Goal: Task Accomplishment & Management: Manage account settings

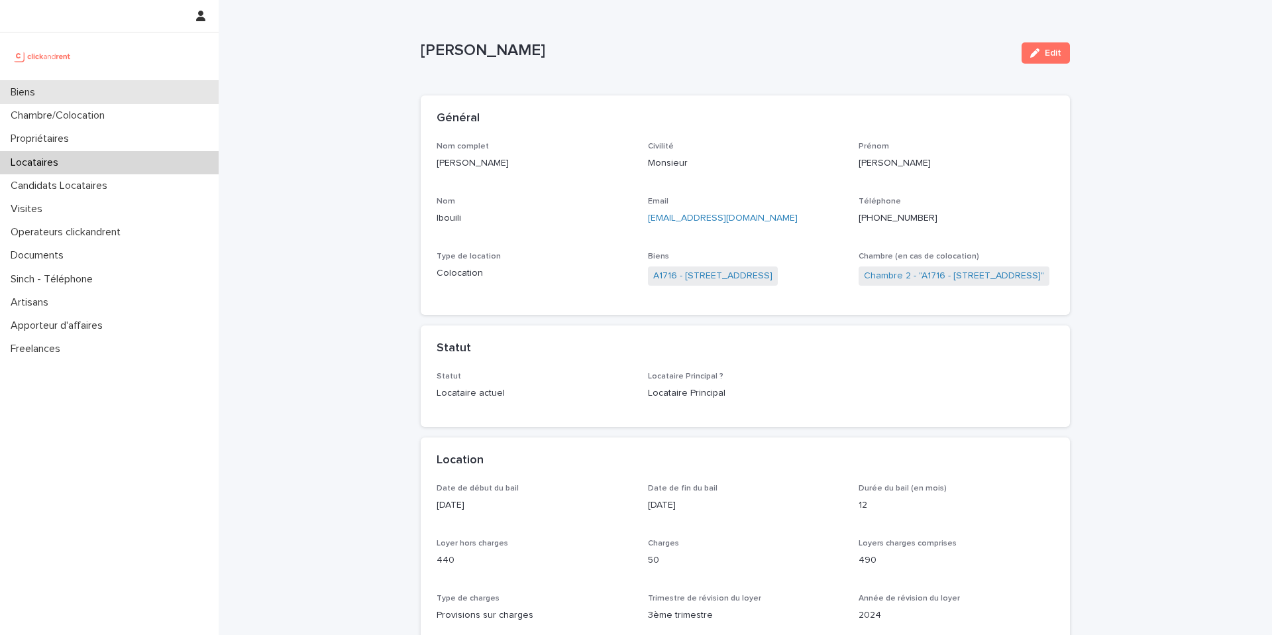
click at [78, 92] on div "Biens" at bounding box center [109, 92] width 219 height 23
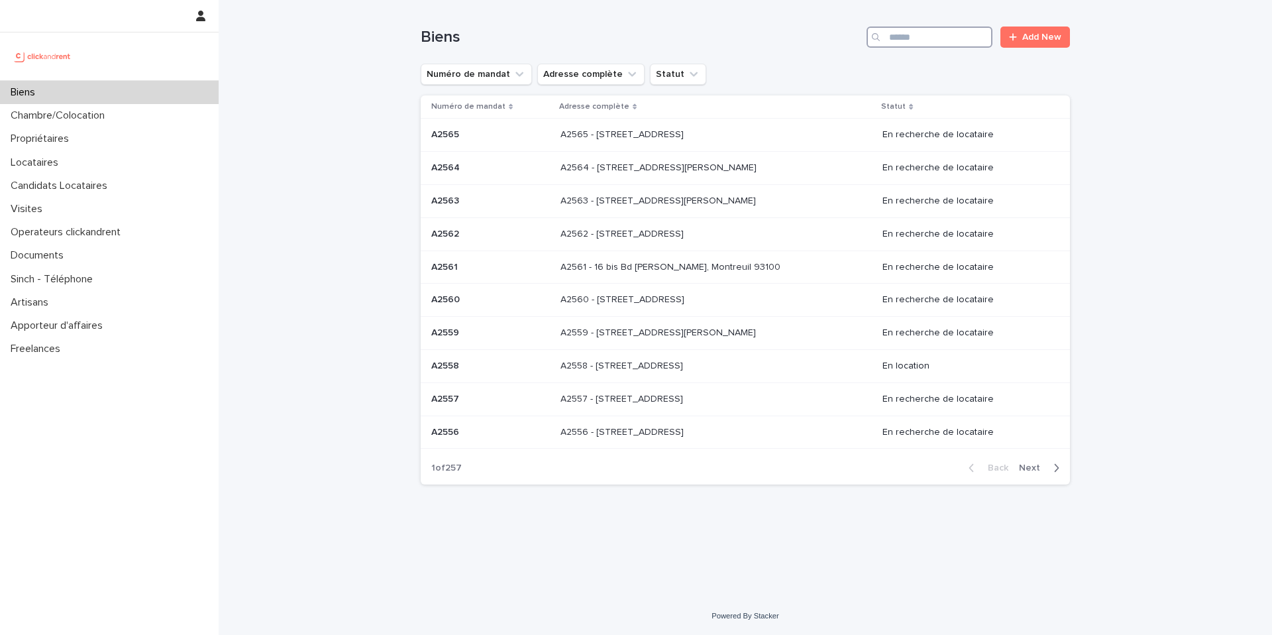
click at [957, 37] on input "Search" at bounding box center [929, 36] width 126 height 21
click at [939, 38] on input "Search" at bounding box center [929, 36] width 126 height 21
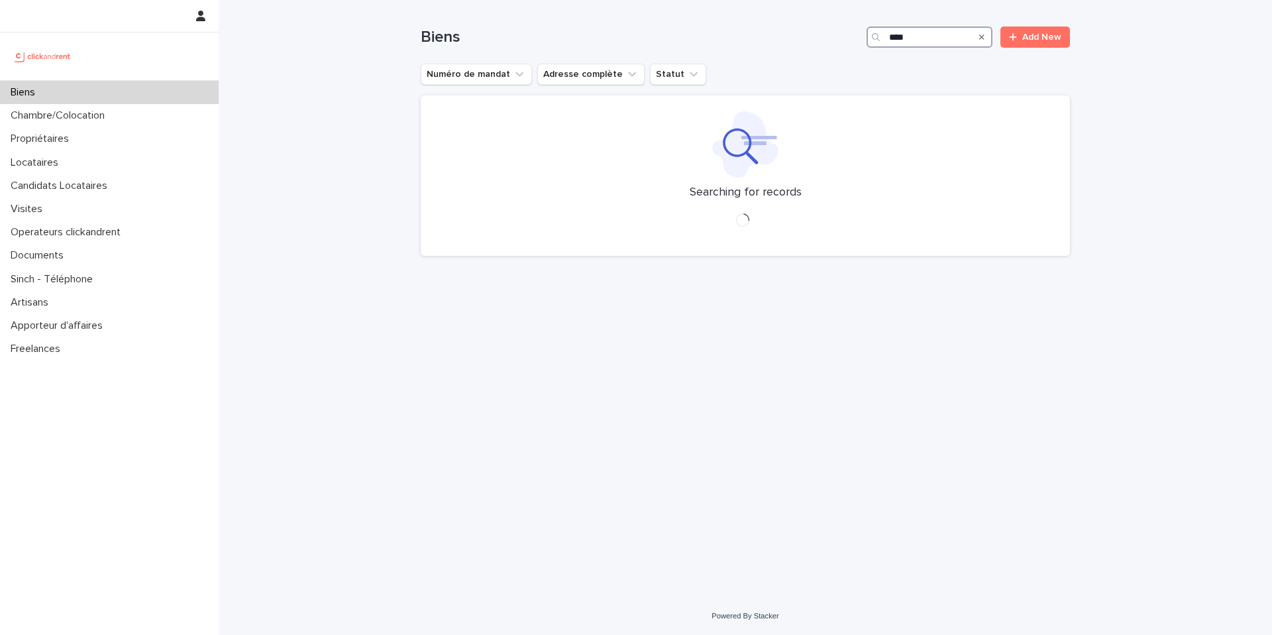
type input "*****"
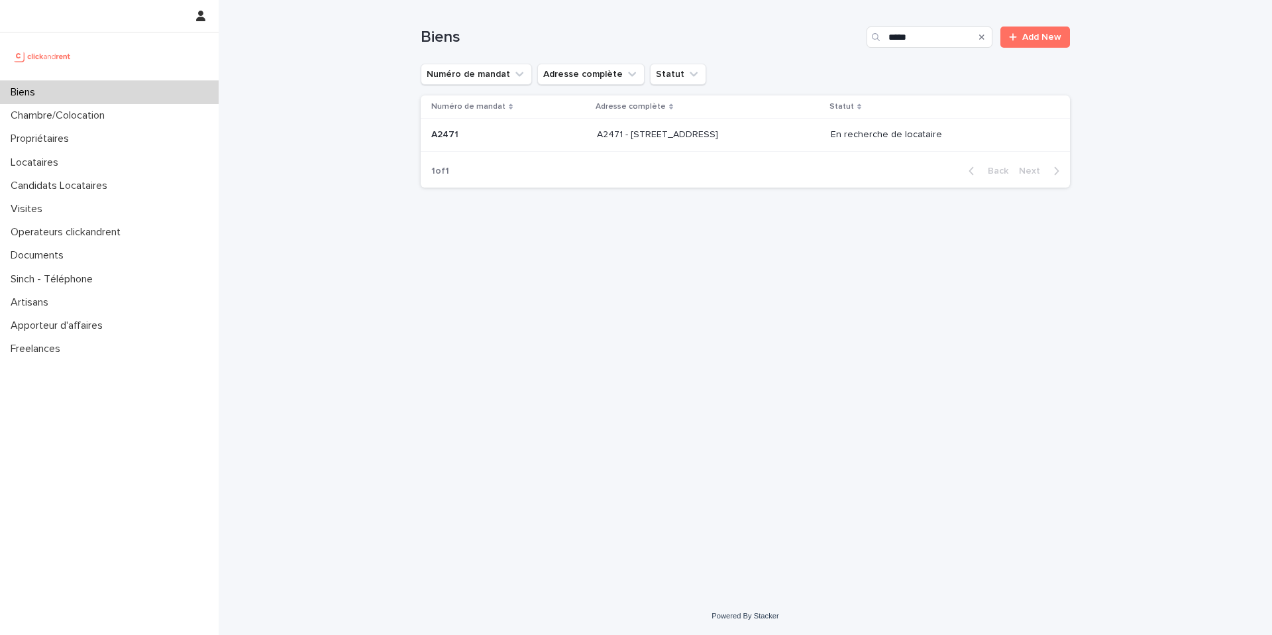
click at [672, 135] on p "A2471 - [STREET_ADDRESS]" at bounding box center [659, 134] width 124 height 14
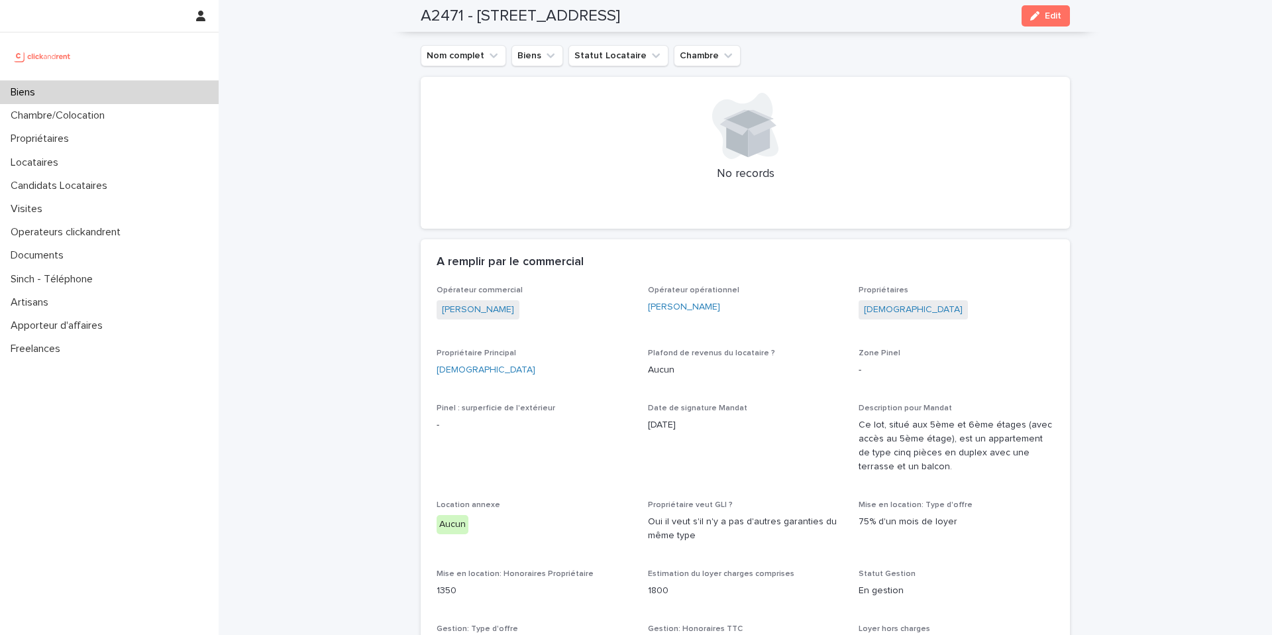
scroll to position [797, 0]
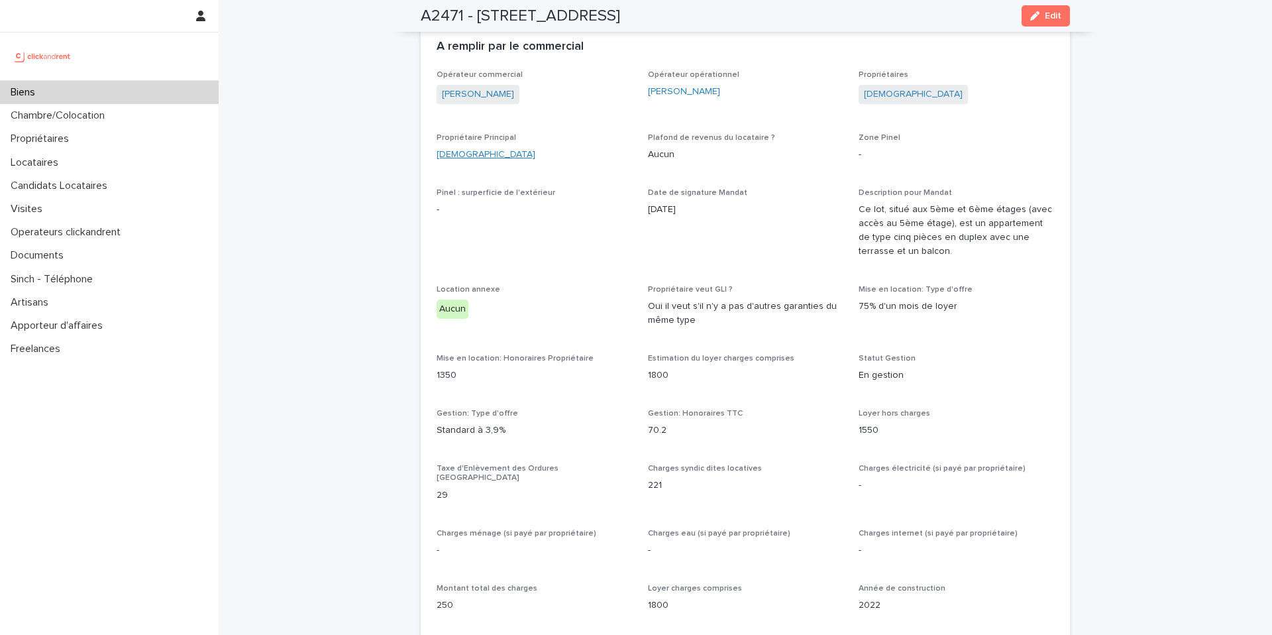
click at [451, 153] on link "[DEMOGRAPHIC_DATA]" at bounding box center [486, 155] width 99 height 14
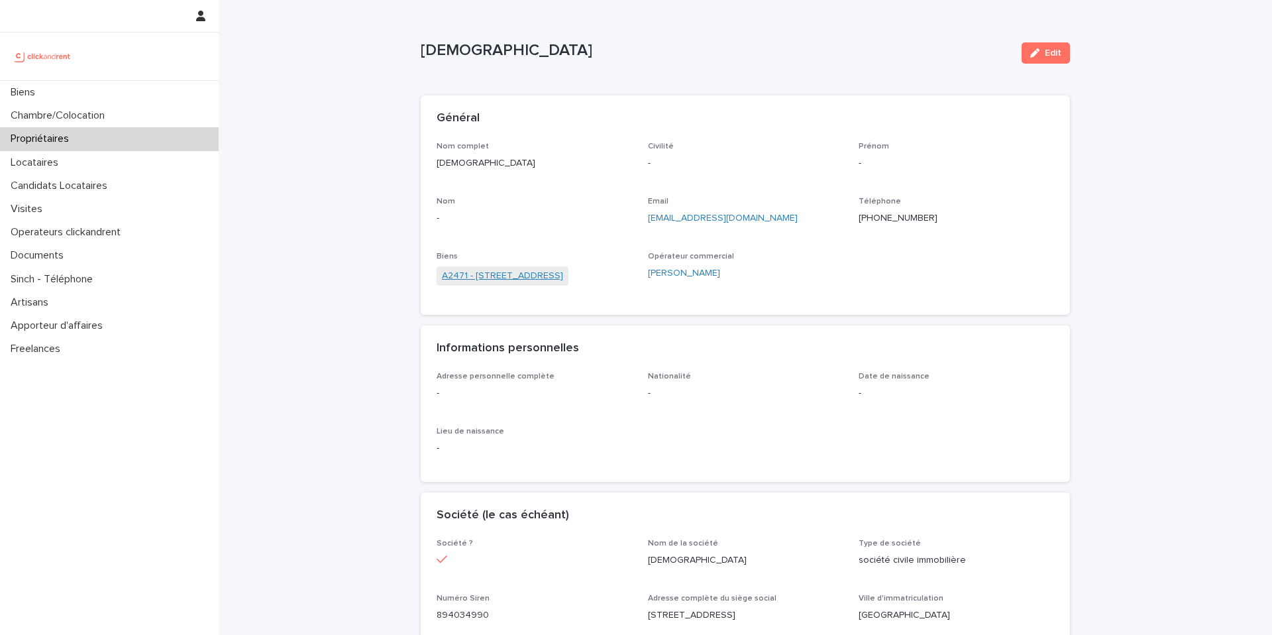
click at [530, 273] on link "A2471 - [STREET_ADDRESS]" at bounding box center [502, 276] width 121 height 14
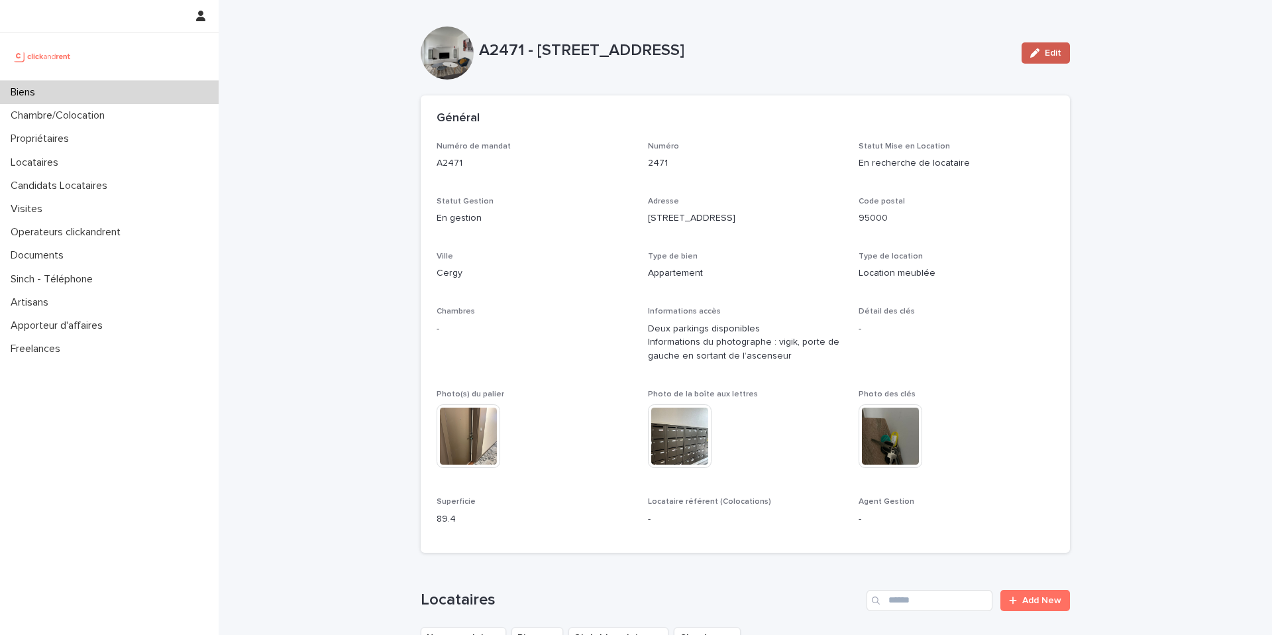
click at [1058, 49] on span "Edit" at bounding box center [1053, 52] width 17 height 9
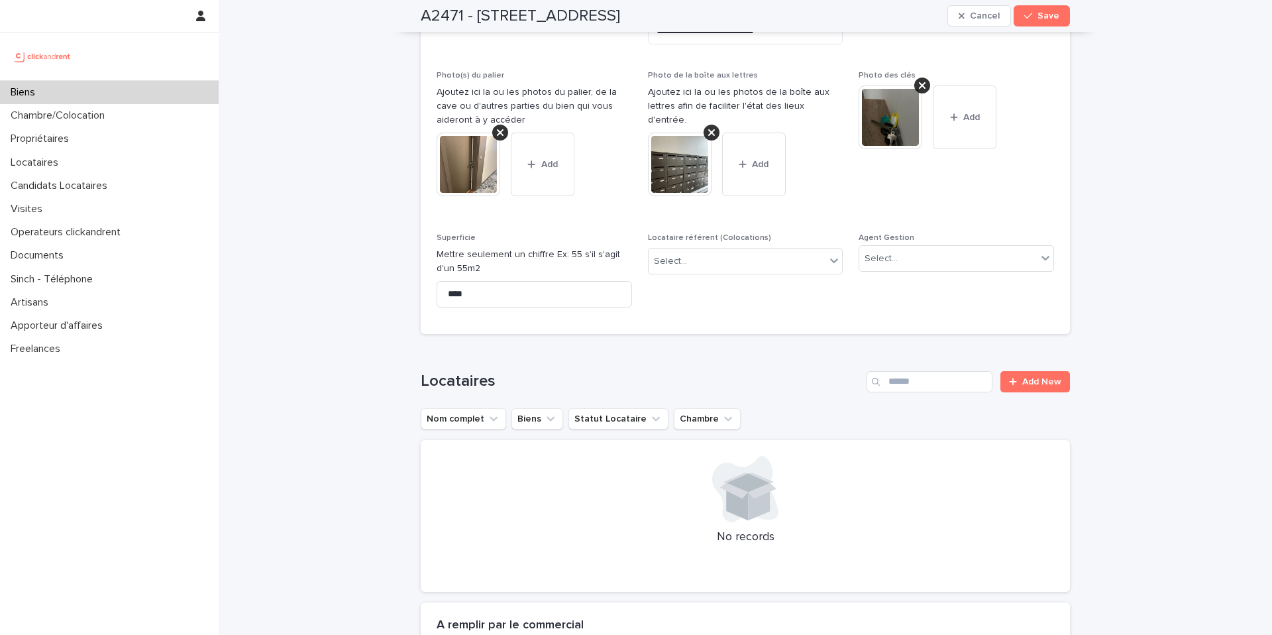
scroll to position [548, 0]
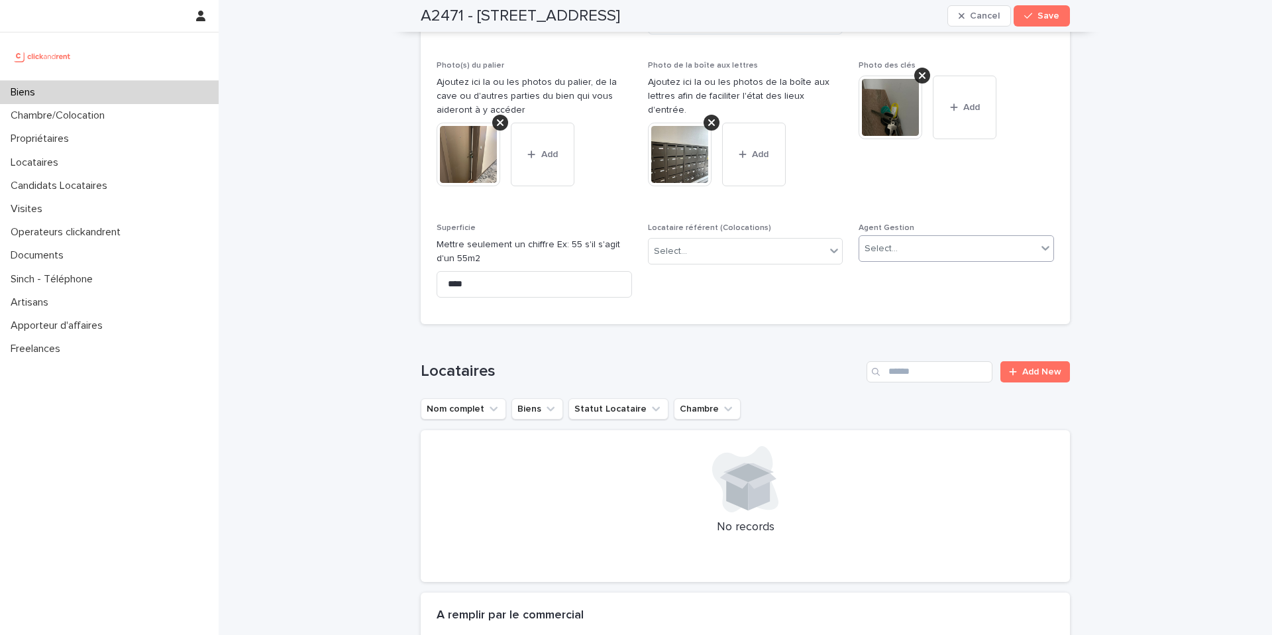
click at [932, 238] on div "Select..." at bounding box center [948, 249] width 178 height 22
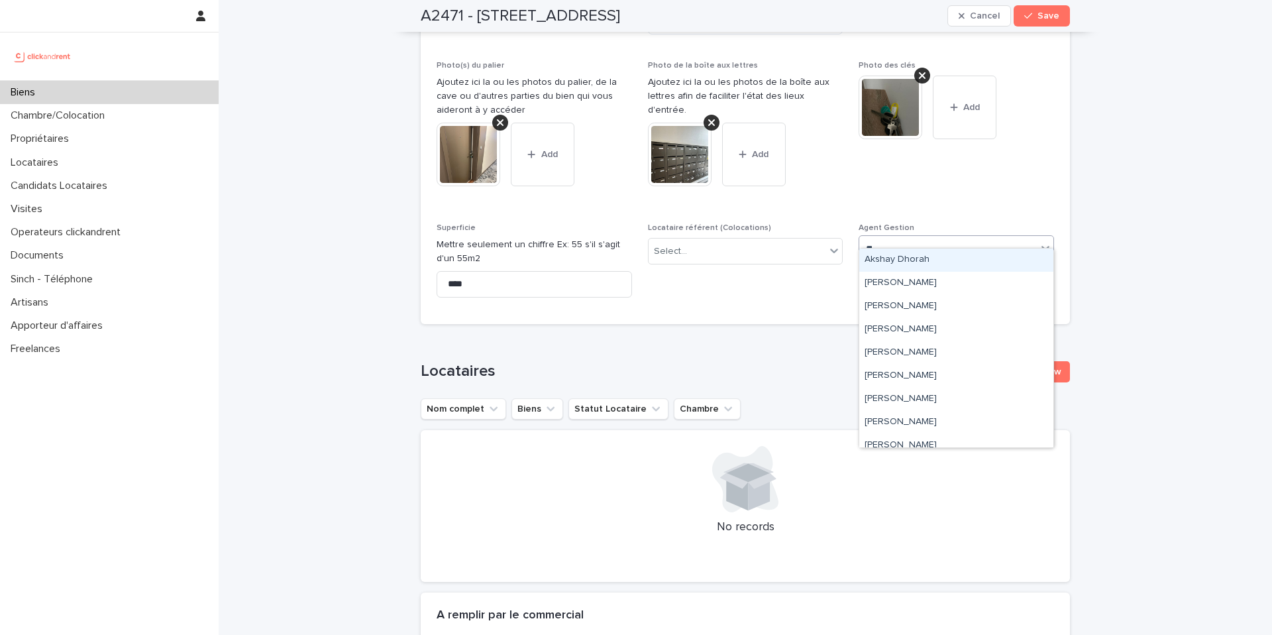
type input "***"
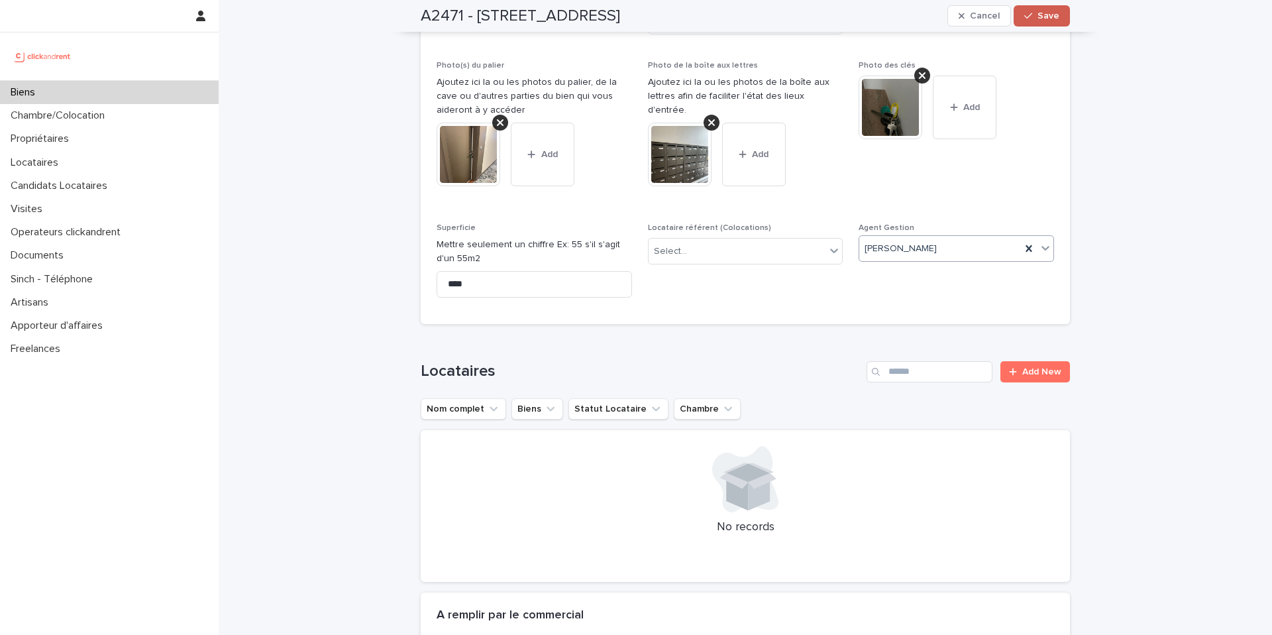
click at [1051, 13] on span "Save" at bounding box center [1048, 15] width 22 height 9
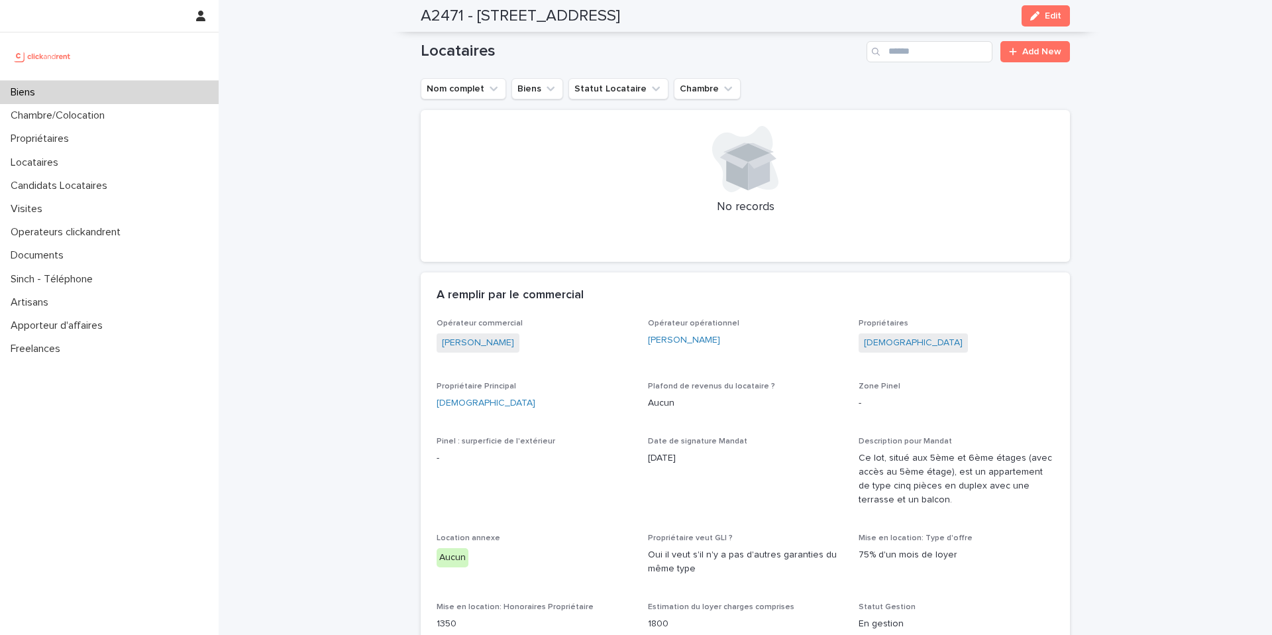
scroll to position [0, 0]
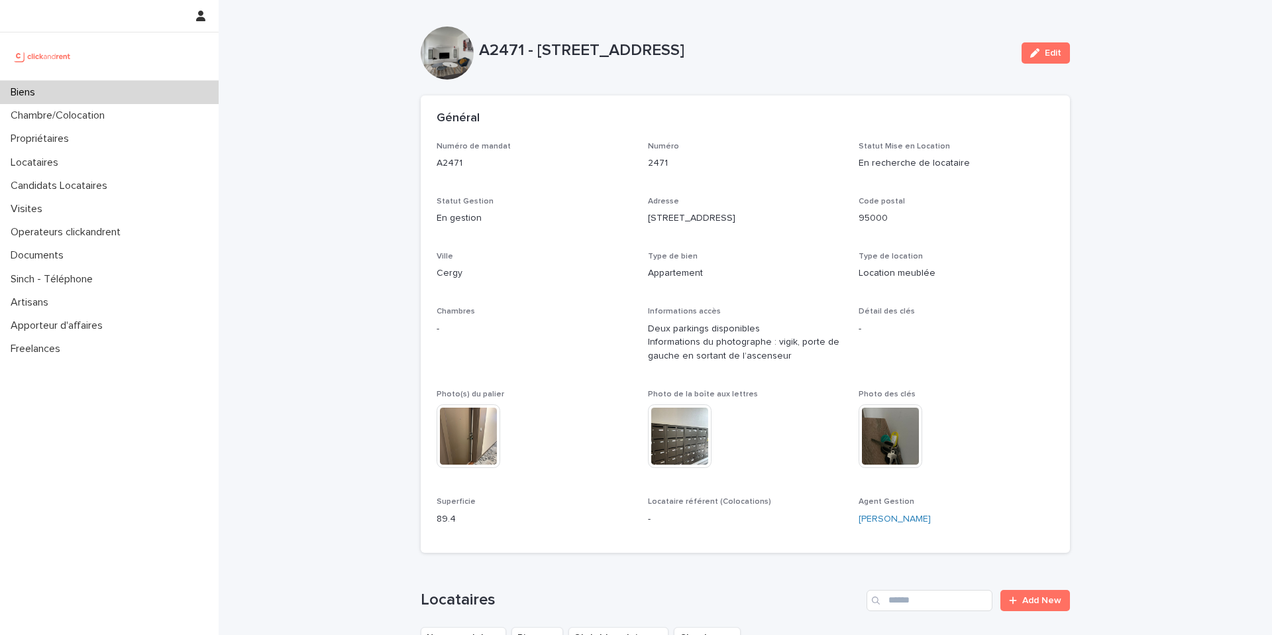
click at [127, 94] on div "Biens" at bounding box center [109, 92] width 219 height 23
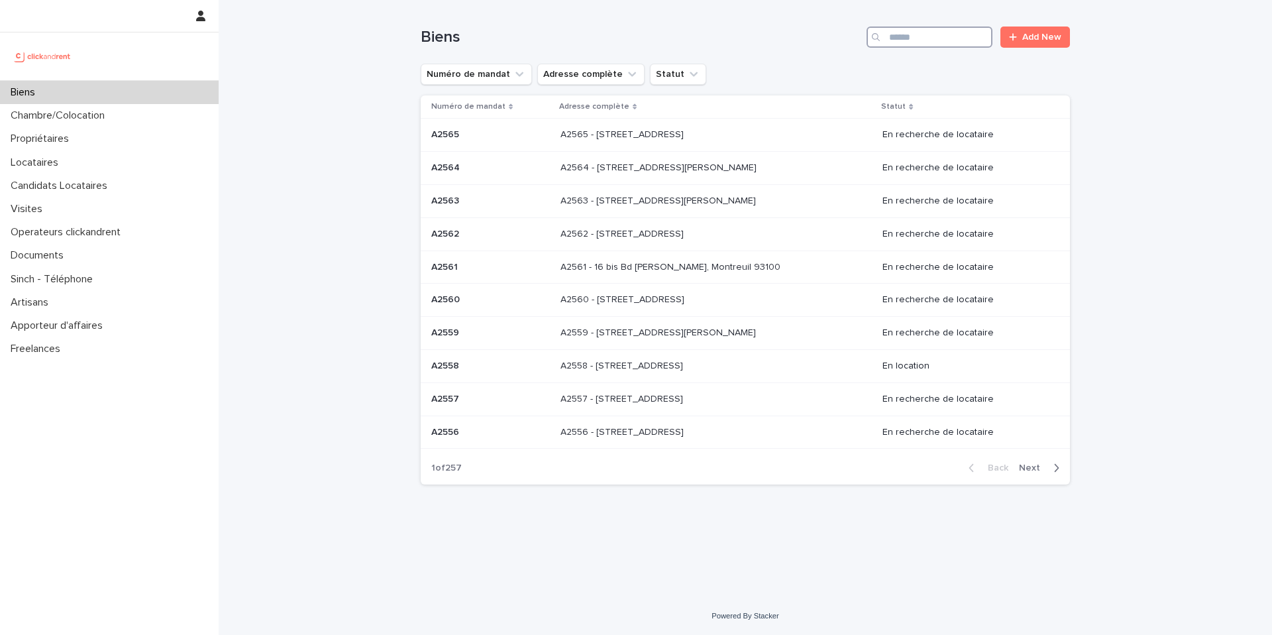
click at [919, 37] on input "Search" at bounding box center [929, 36] width 126 height 21
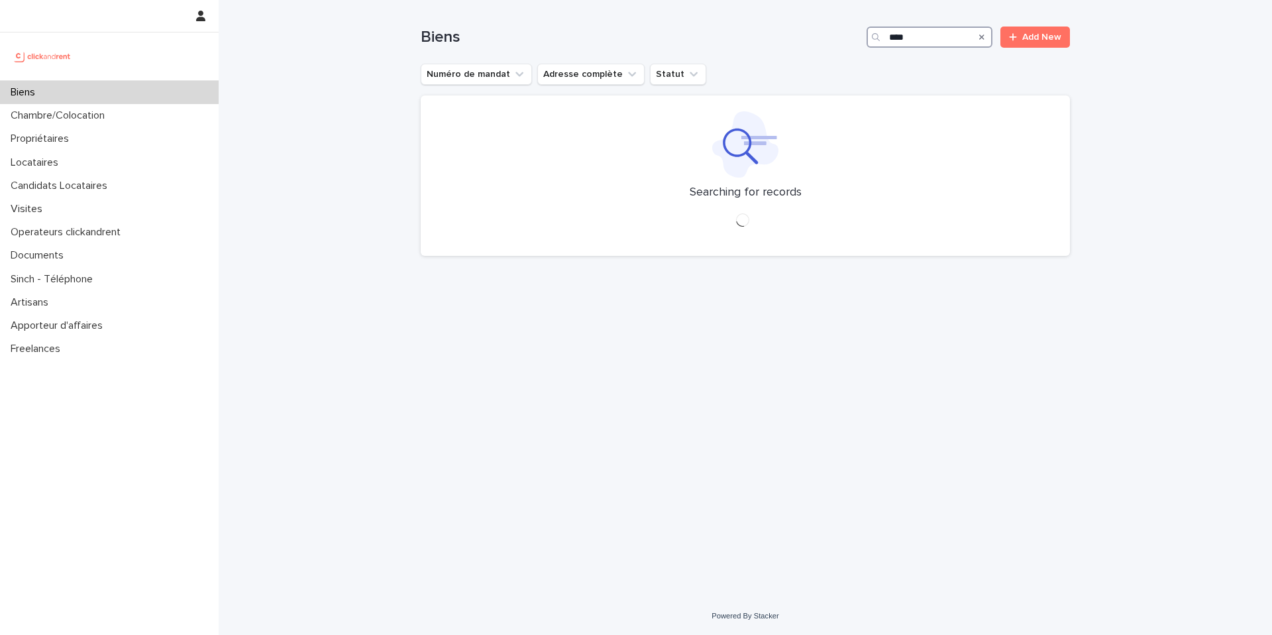
type input "*****"
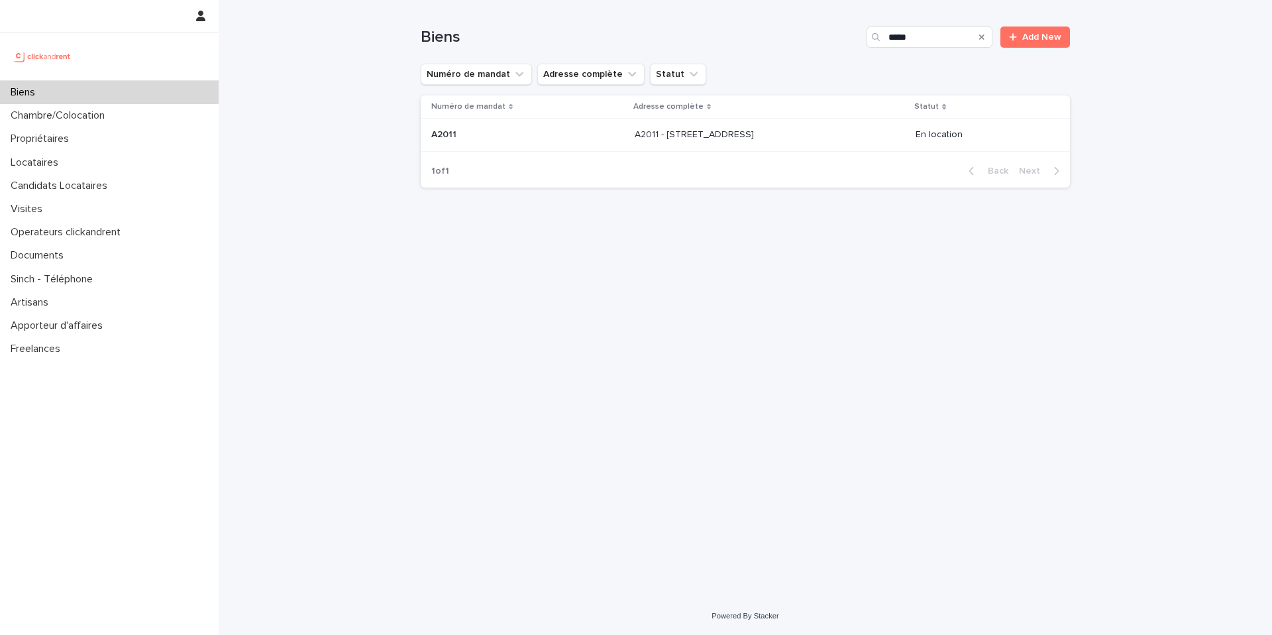
click at [570, 144] on div "A2011 A2011" at bounding box center [527, 135] width 193 height 22
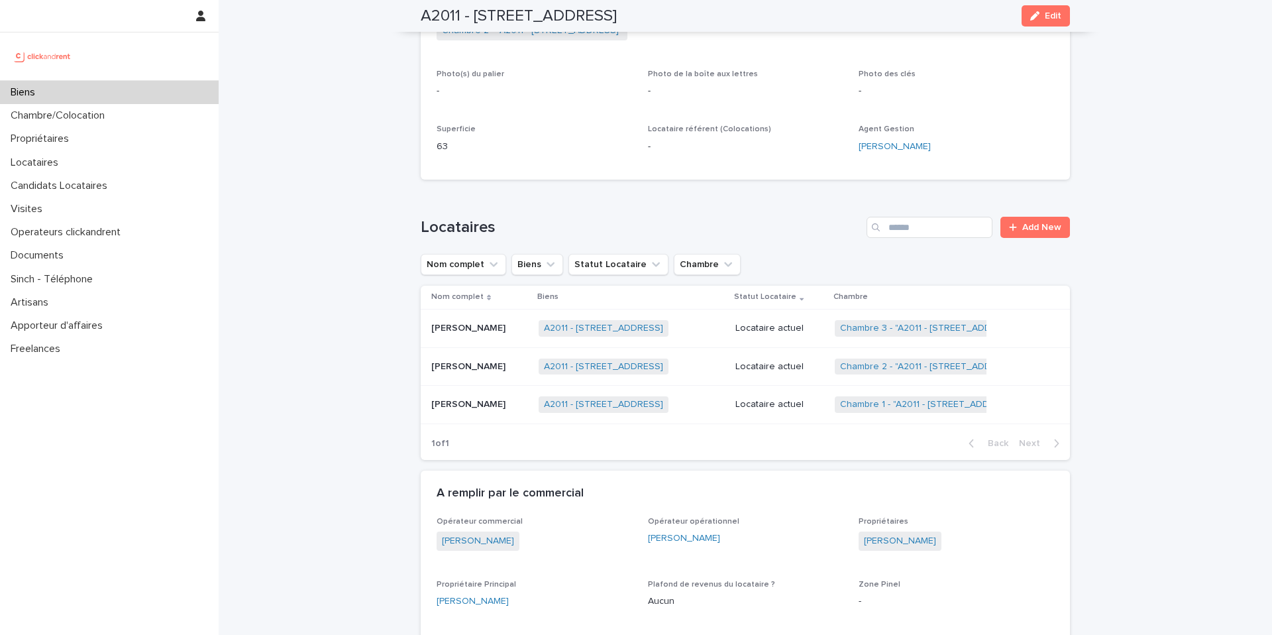
scroll to position [352, 0]
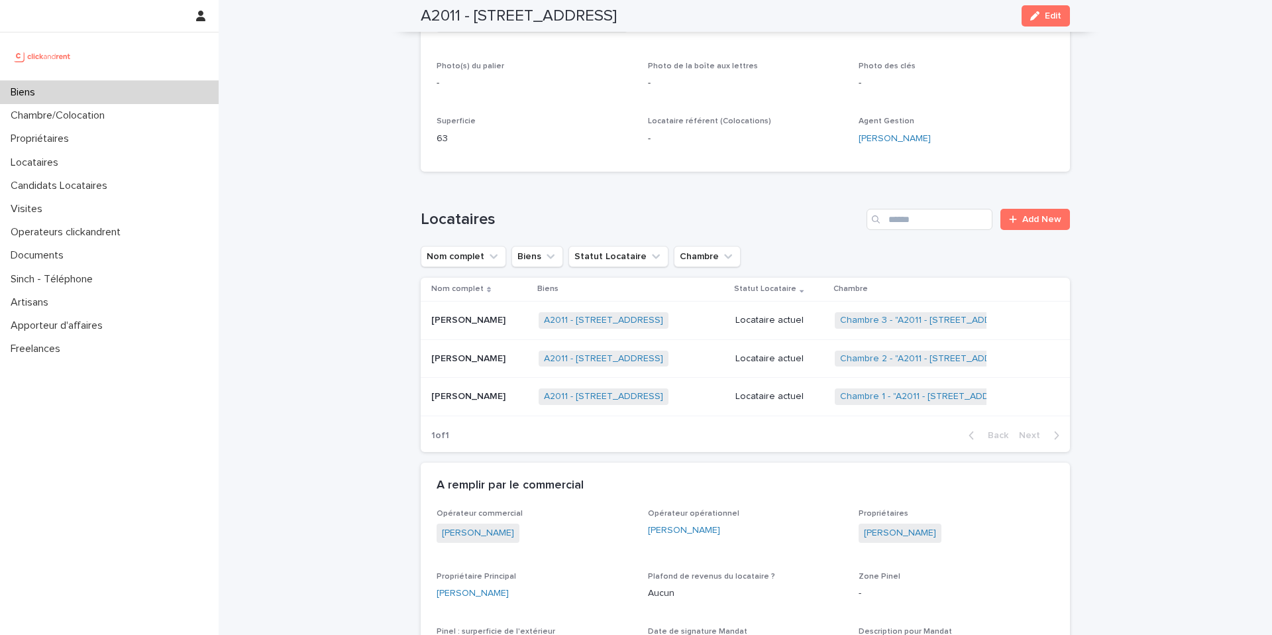
click at [522, 328] on div "[PERSON_NAME] [PERSON_NAME]" at bounding box center [479, 320] width 97 height 22
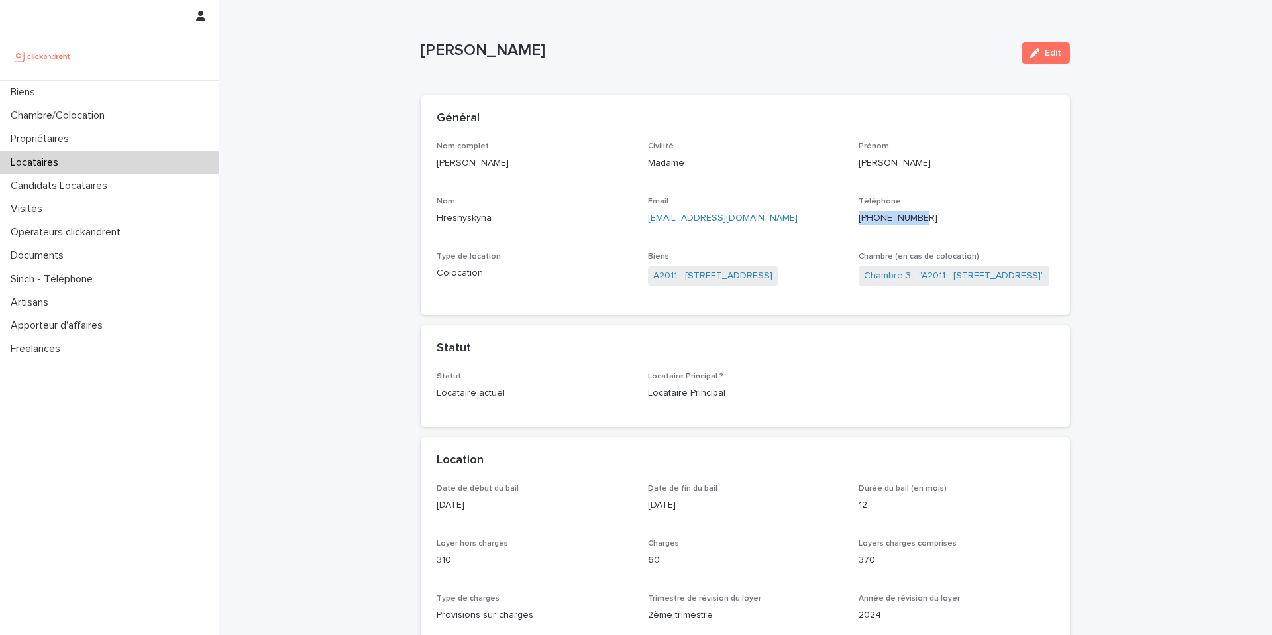
drag, startPoint x: 921, startPoint y: 220, endPoint x: 858, endPoint y: 219, distance: 63.6
click at [858, 219] on p "[PHONE_NUMBER]" at bounding box center [955, 218] width 195 height 14
copy p "[PHONE_NUMBER]"
click at [799, 172] on div "Civilité Madame" at bounding box center [745, 161] width 195 height 39
click at [96, 166] on div "Locataires" at bounding box center [109, 162] width 219 height 23
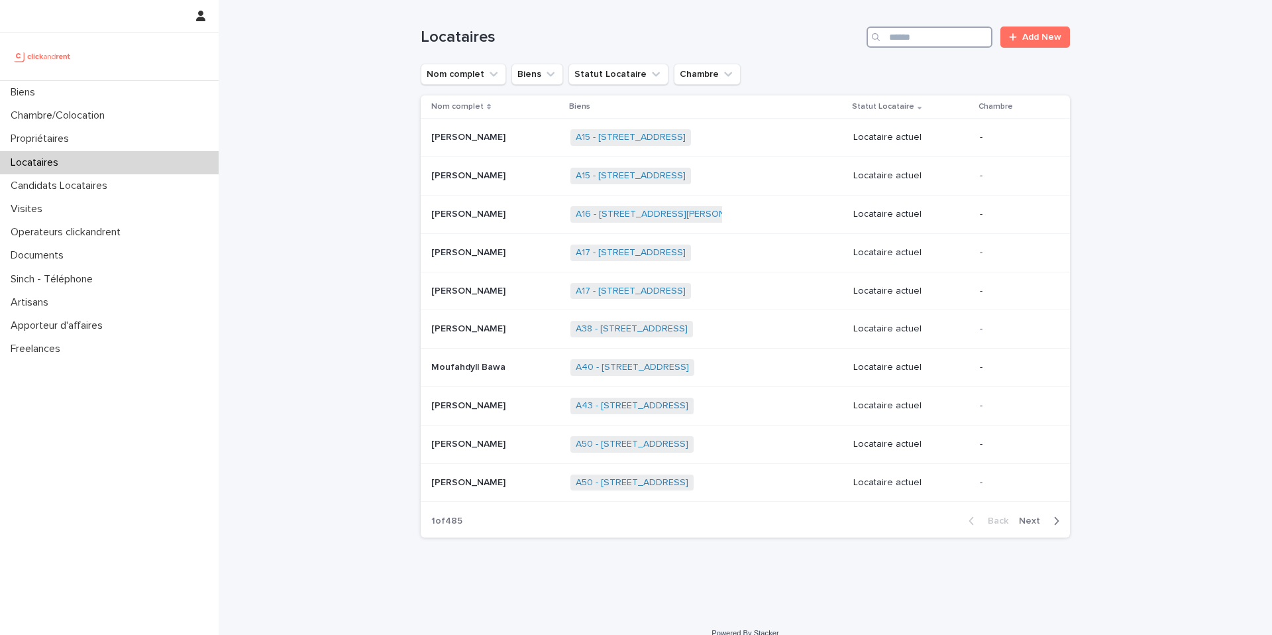
click at [960, 39] on input "Search" at bounding box center [929, 36] width 126 height 21
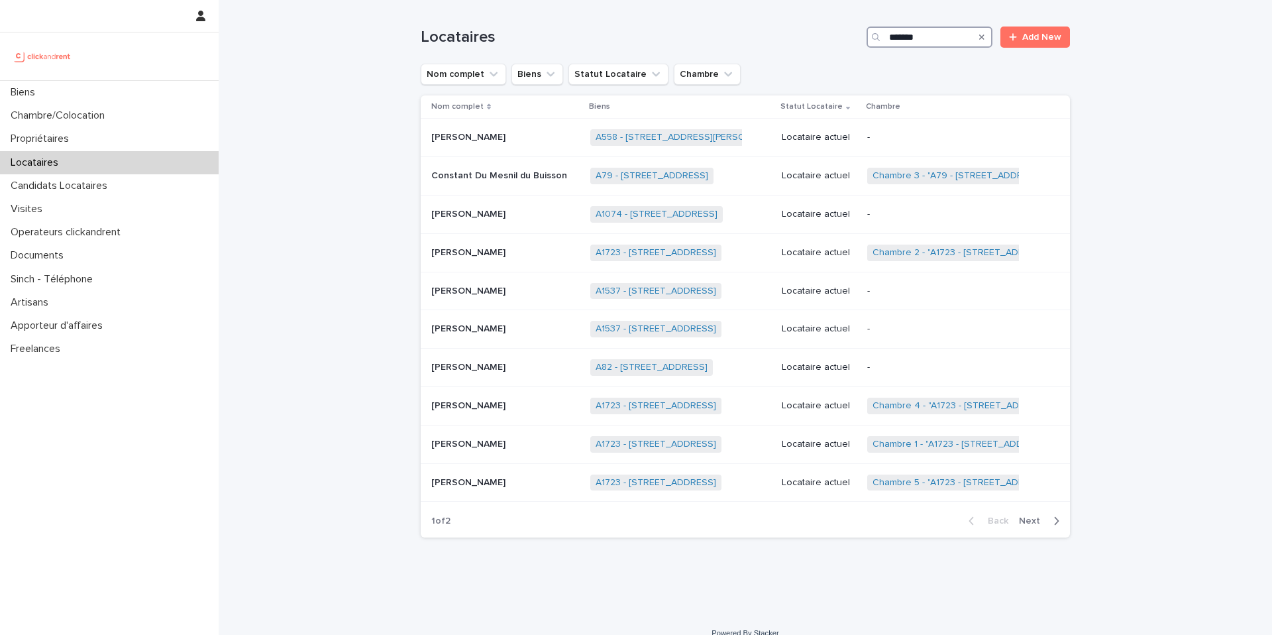
type input "*******"
click at [1044, 519] on span "Next" at bounding box center [1033, 520] width 29 height 9
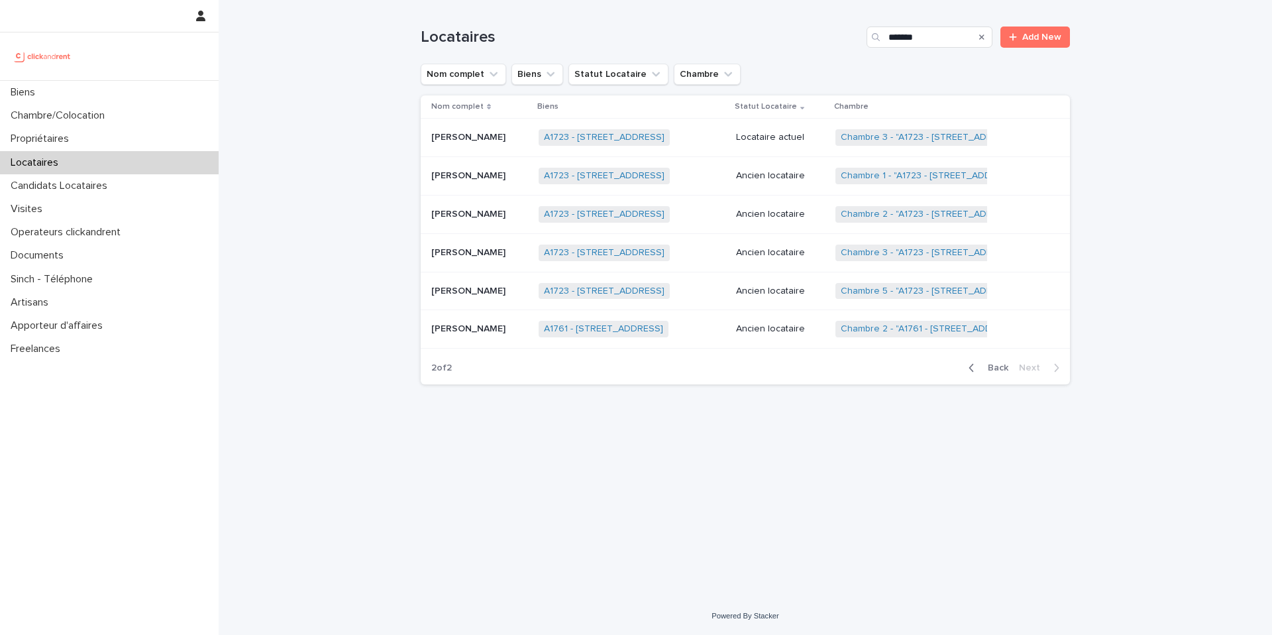
click at [517, 327] on p at bounding box center [479, 328] width 97 height 11
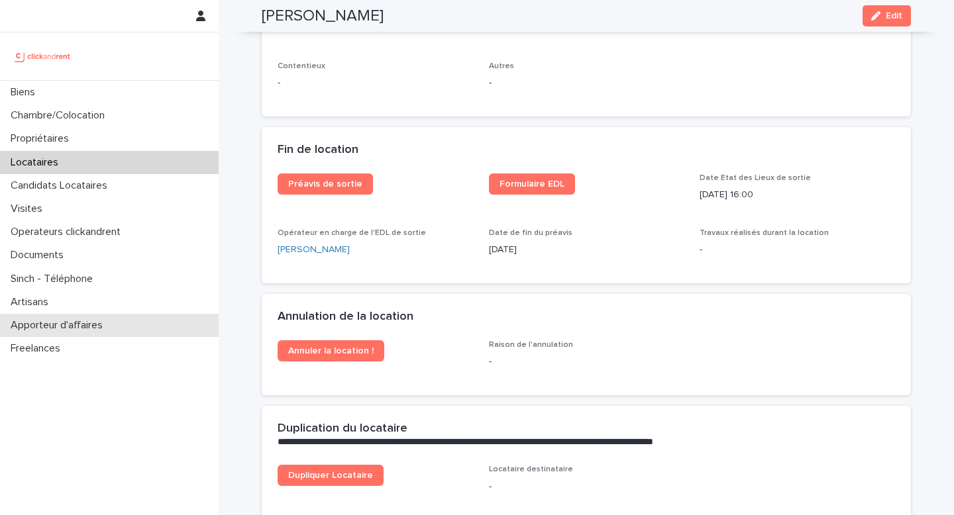
scroll to position [1614, 0]
